Goal: Navigation & Orientation: Find specific page/section

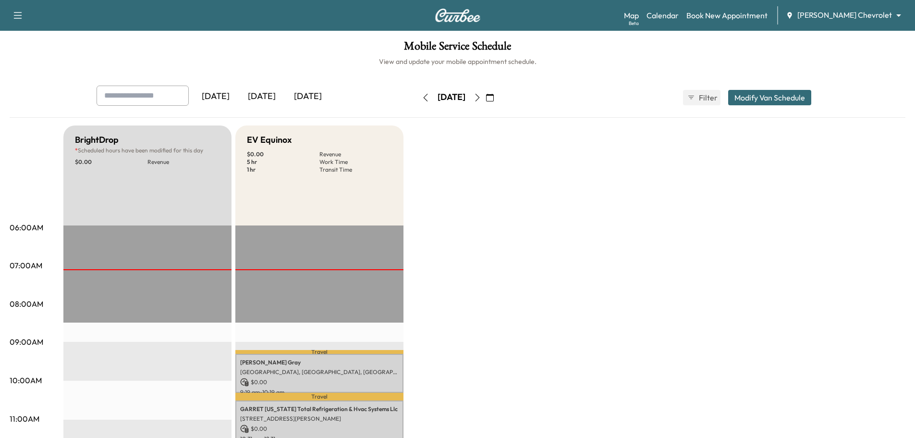
click at [481, 96] on icon "button" at bounding box center [478, 98] width 8 height 8
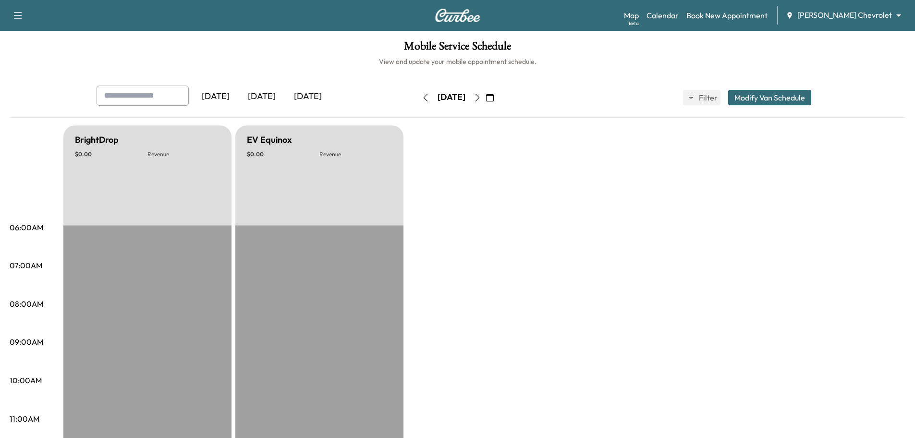
click at [486, 96] on button "button" at bounding box center [477, 97] width 16 height 15
click at [481, 98] on icon "button" at bounding box center [478, 98] width 8 height 8
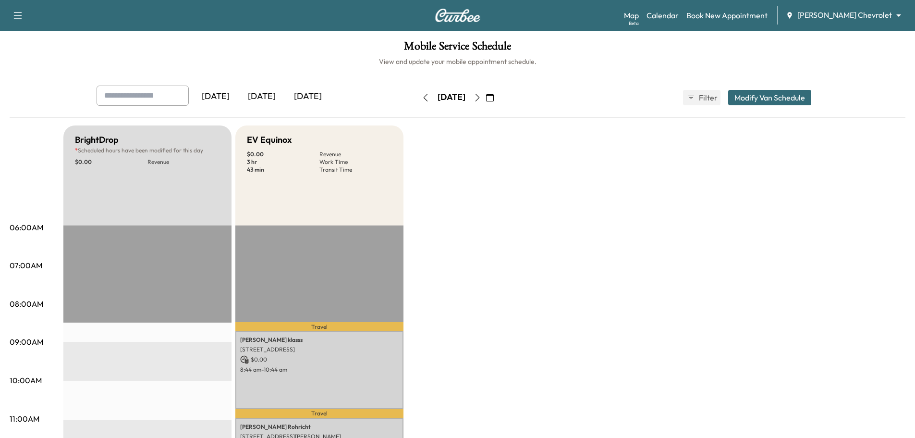
click at [481, 96] on icon "button" at bounding box center [478, 98] width 8 height 8
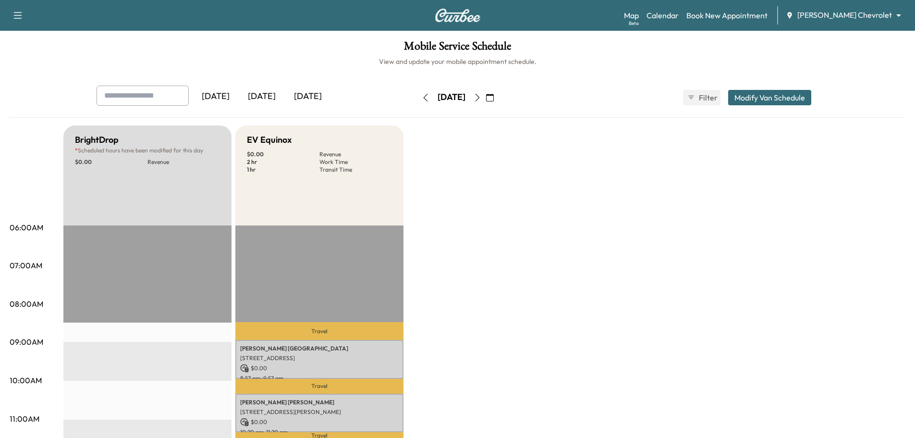
click at [481, 99] on icon "button" at bounding box center [478, 98] width 8 height 8
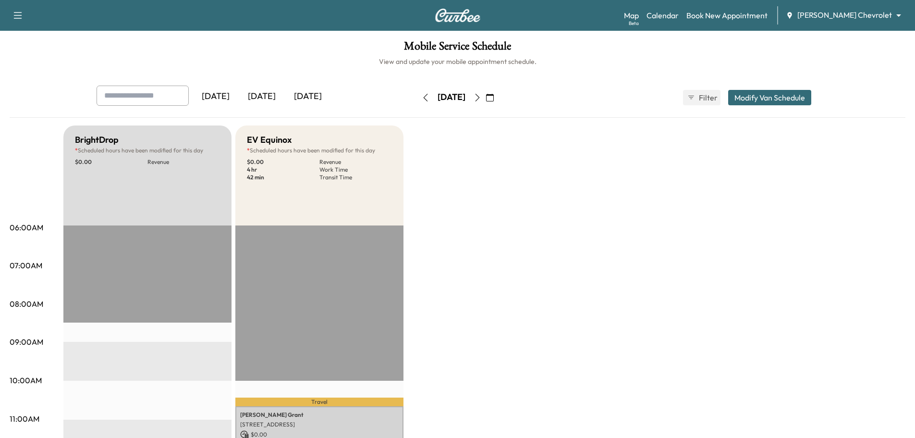
click at [481, 98] on icon "button" at bounding box center [478, 98] width 8 height 8
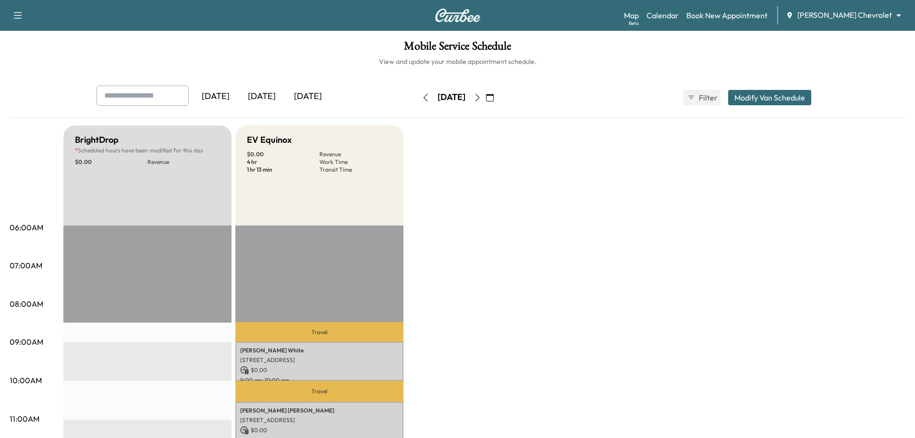
click at [481, 98] on icon "button" at bounding box center [478, 98] width 8 height 8
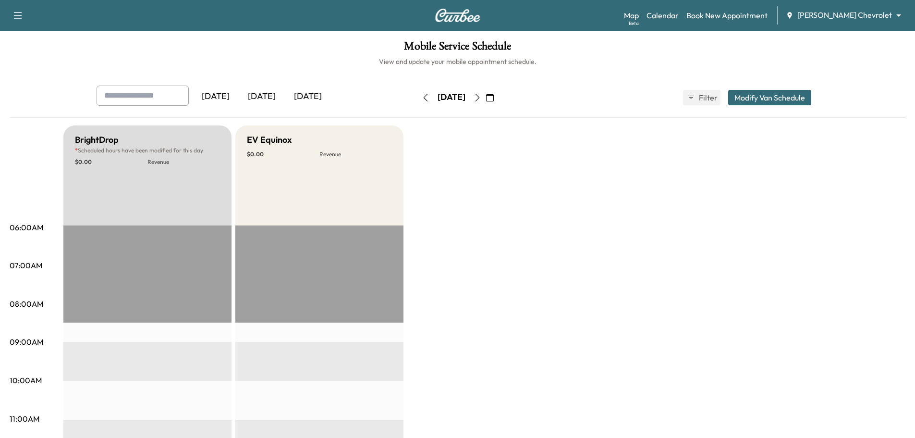
click at [422, 100] on icon "button" at bounding box center [426, 98] width 8 height 8
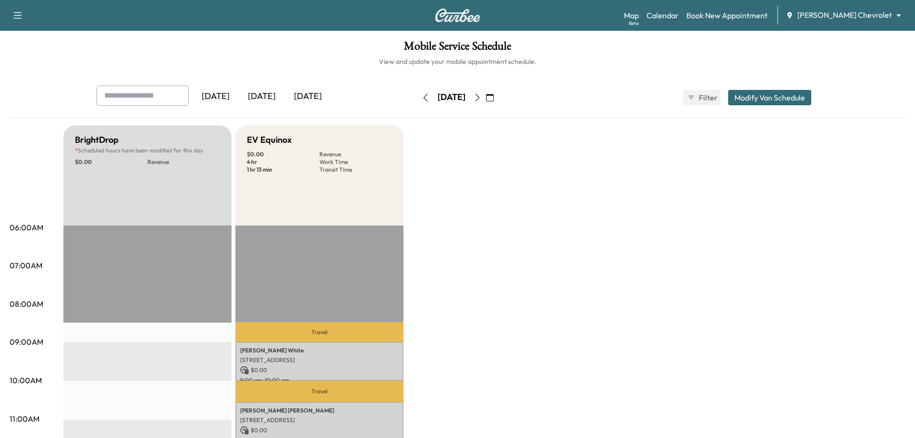
click at [417, 100] on button "button" at bounding box center [425, 97] width 16 height 15
click at [438, 100] on div "[DATE]" at bounding box center [452, 97] width 28 height 12
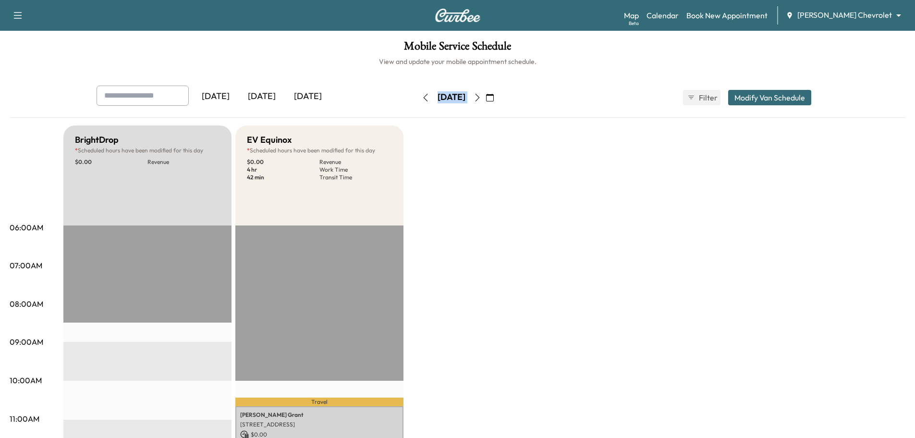
click at [438, 100] on div "[DATE]" at bounding box center [452, 97] width 28 height 12
click at [417, 98] on button "button" at bounding box center [425, 97] width 16 height 15
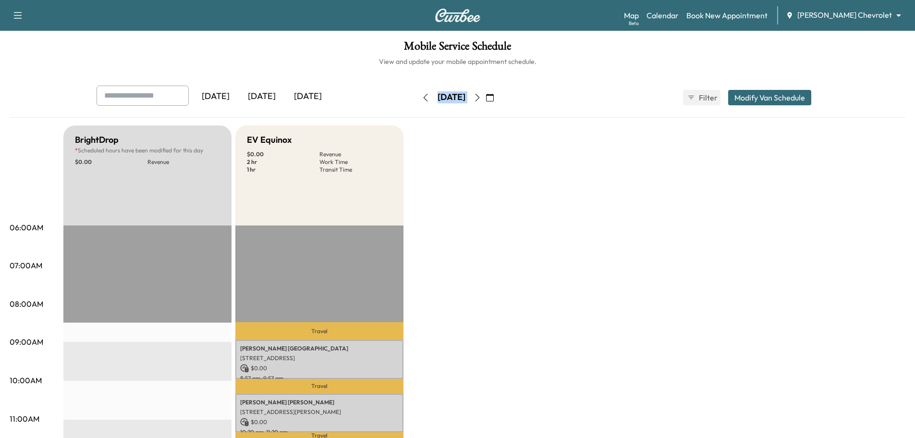
click at [422, 98] on icon "button" at bounding box center [426, 98] width 8 height 8
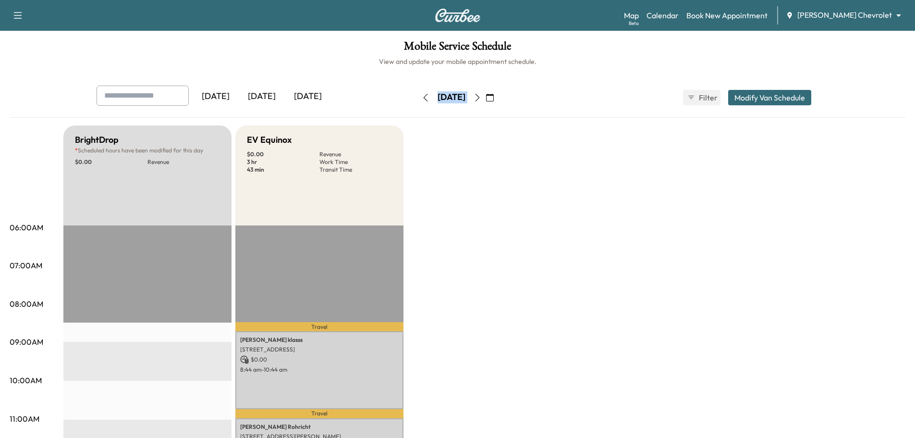
click at [422, 98] on icon "button" at bounding box center [426, 98] width 8 height 8
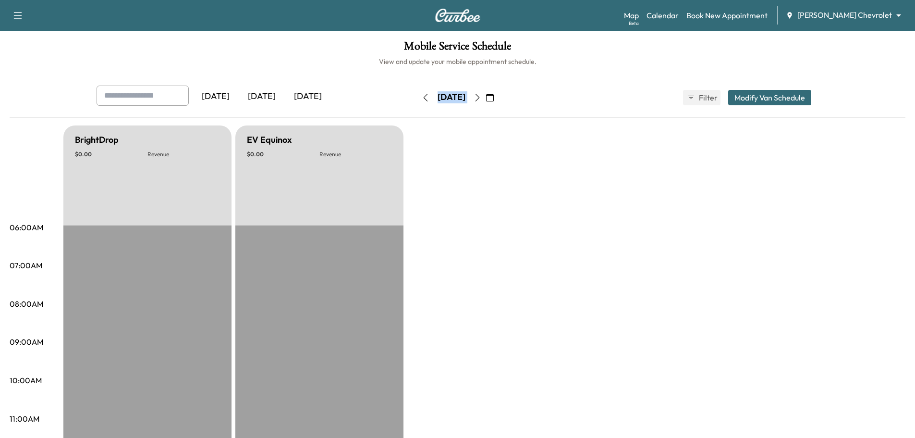
click at [417, 98] on button "button" at bounding box center [425, 97] width 16 height 15
click at [423, 98] on icon "button" at bounding box center [425, 98] width 4 height 8
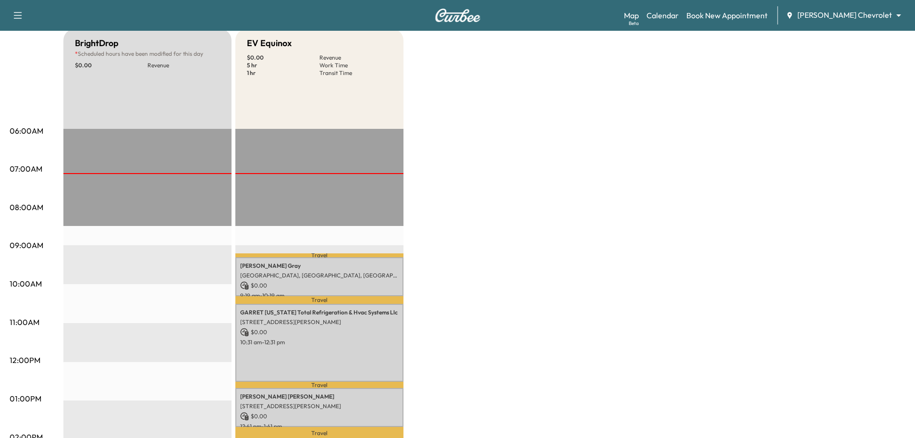
scroll to position [96, 0]
